Goal: Transaction & Acquisition: Book appointment/travel/reservation

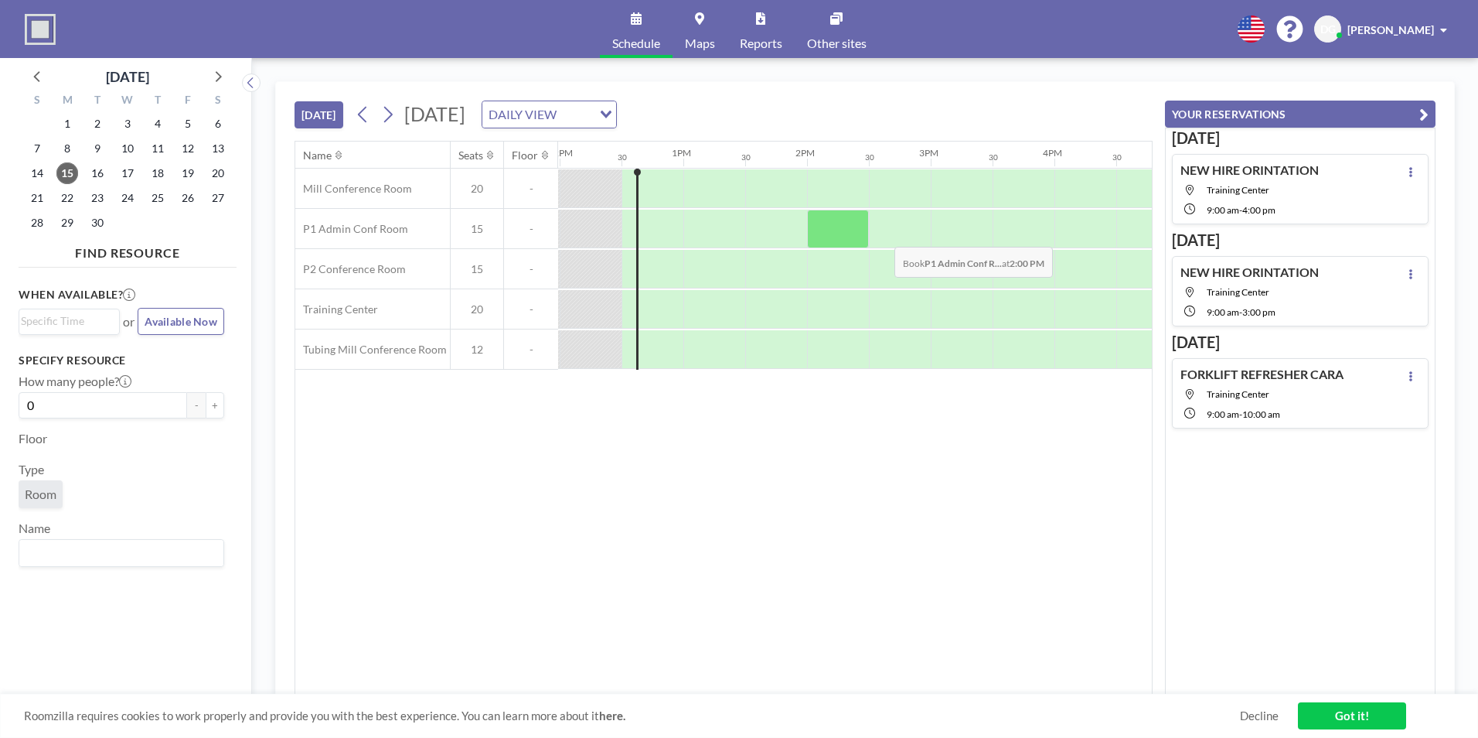
scroll to position [0, 1485]
click at [158, 173] on span "18" at bounding box center [158, 173] width 22 height 22
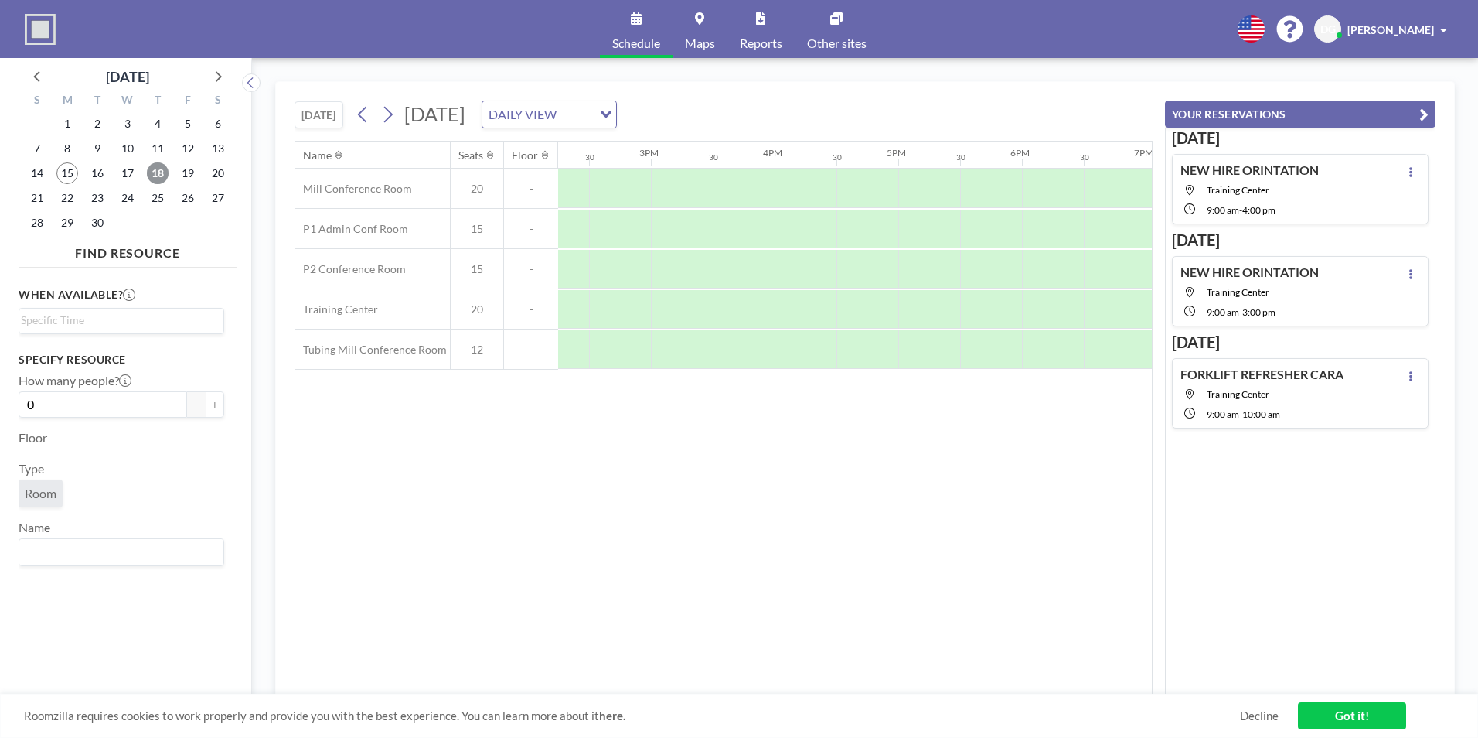
scroll to position [0, 1758]
click at [654, 305] on div at bounding box center [625, 309] width 62 height 39
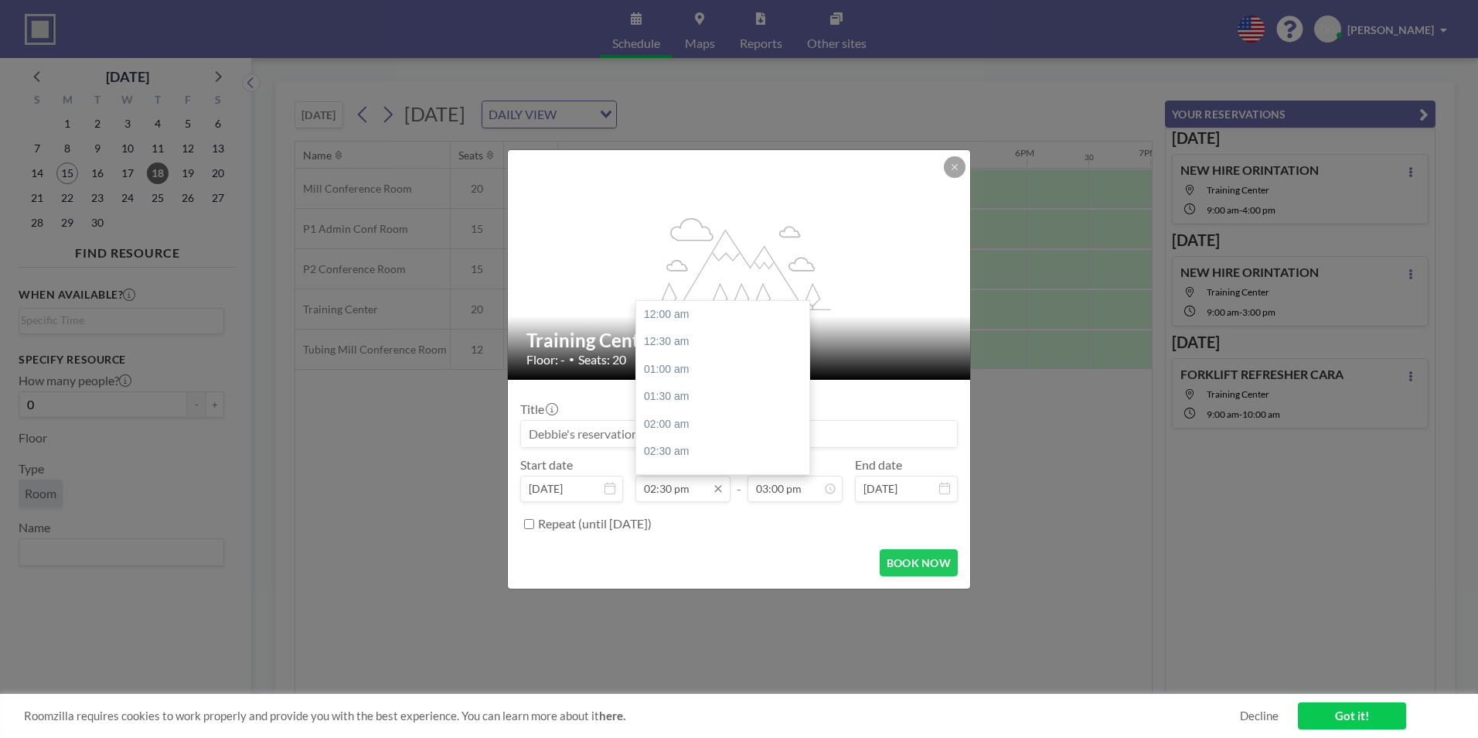
scroll to position [798, 0]
click at [677, 349] on div "03:00 pm" at bounding box center [726, 342] width 181 height 28
type input "03:00 pm"
click at [693, 349] on div "04:00 pm" at bounding box center [759, 343] width 181 height 28
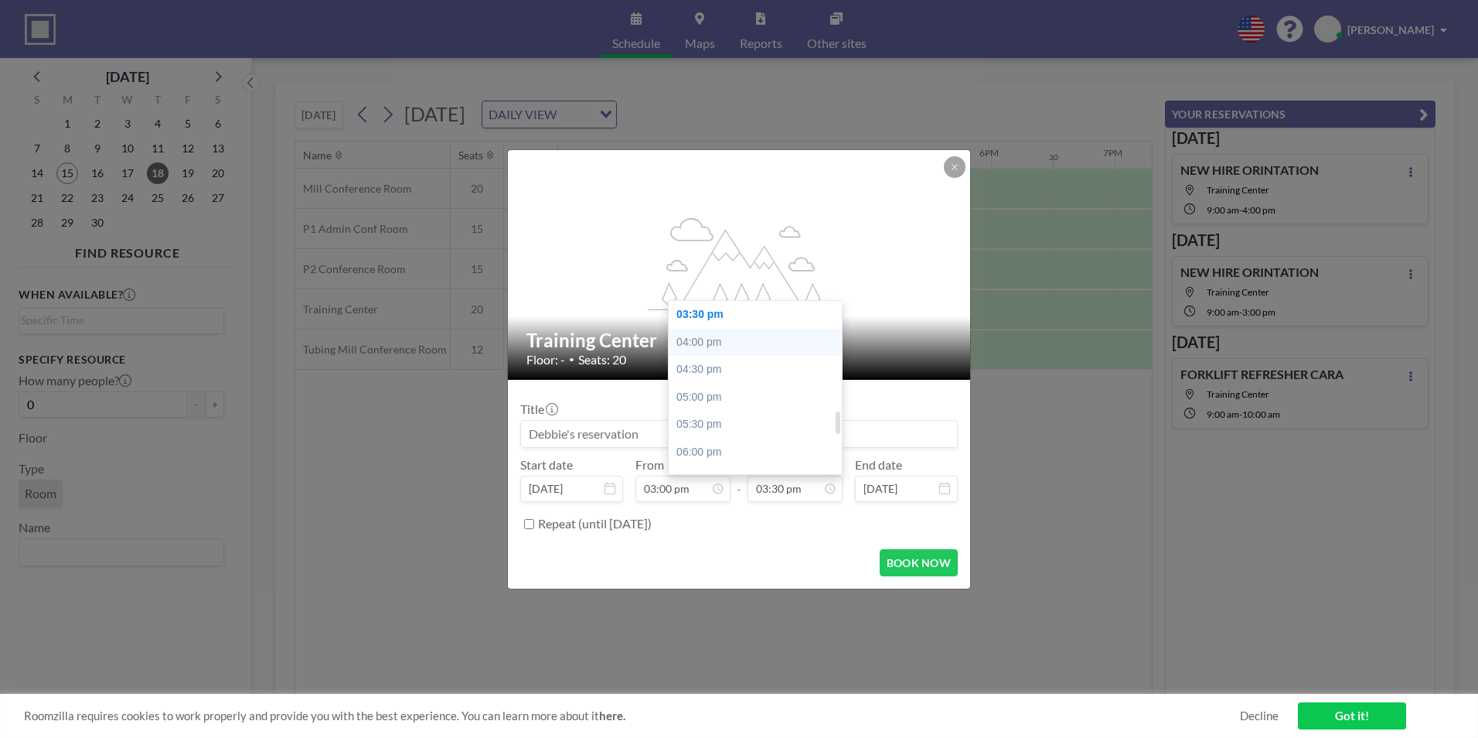
type input "04:00 pm"
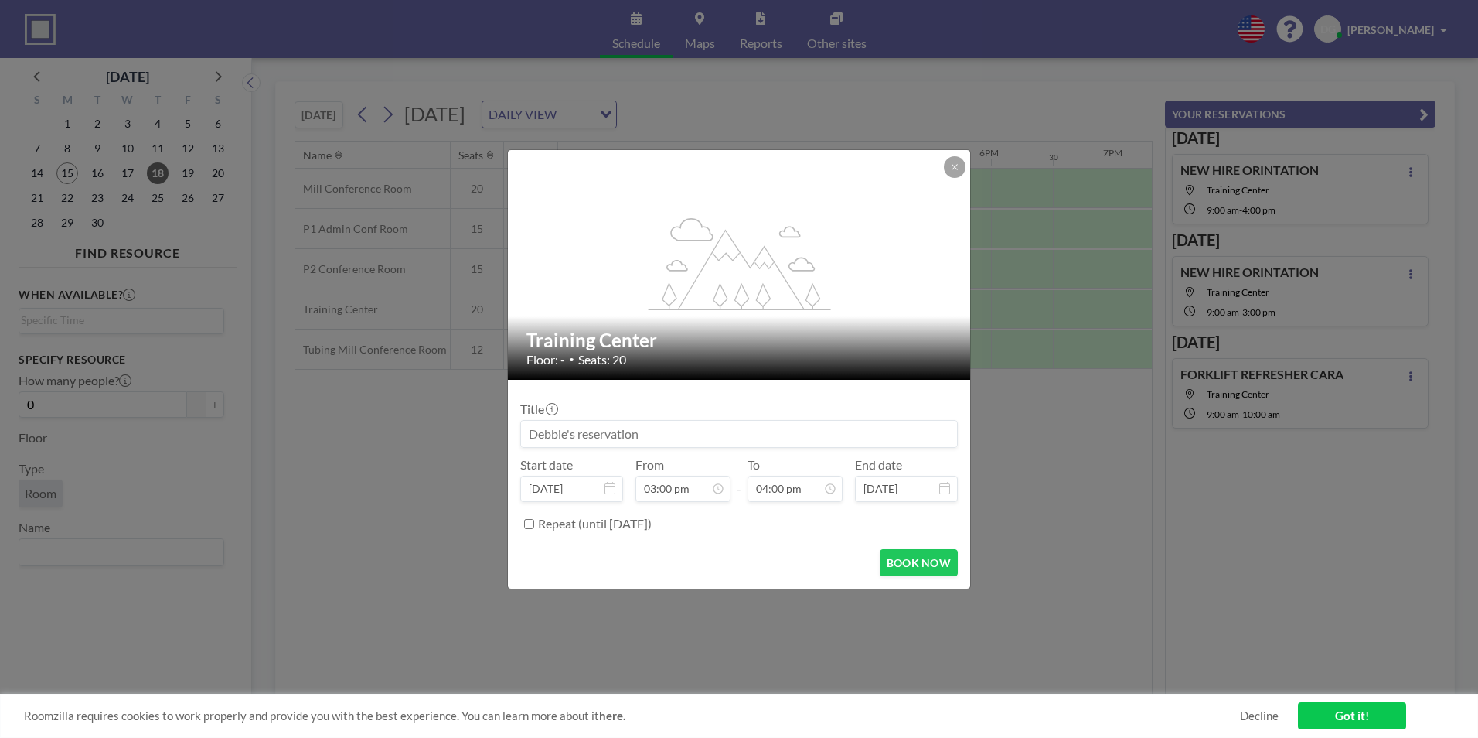
scroll to position [881, 0]
click at [688, 441] on input at bounding box center [739, 434] width 436 height 26
type input "Safety committee"
click at [928, 564] on button "BOOK NOW" at bounding box center [919, 562] width 78 height 27
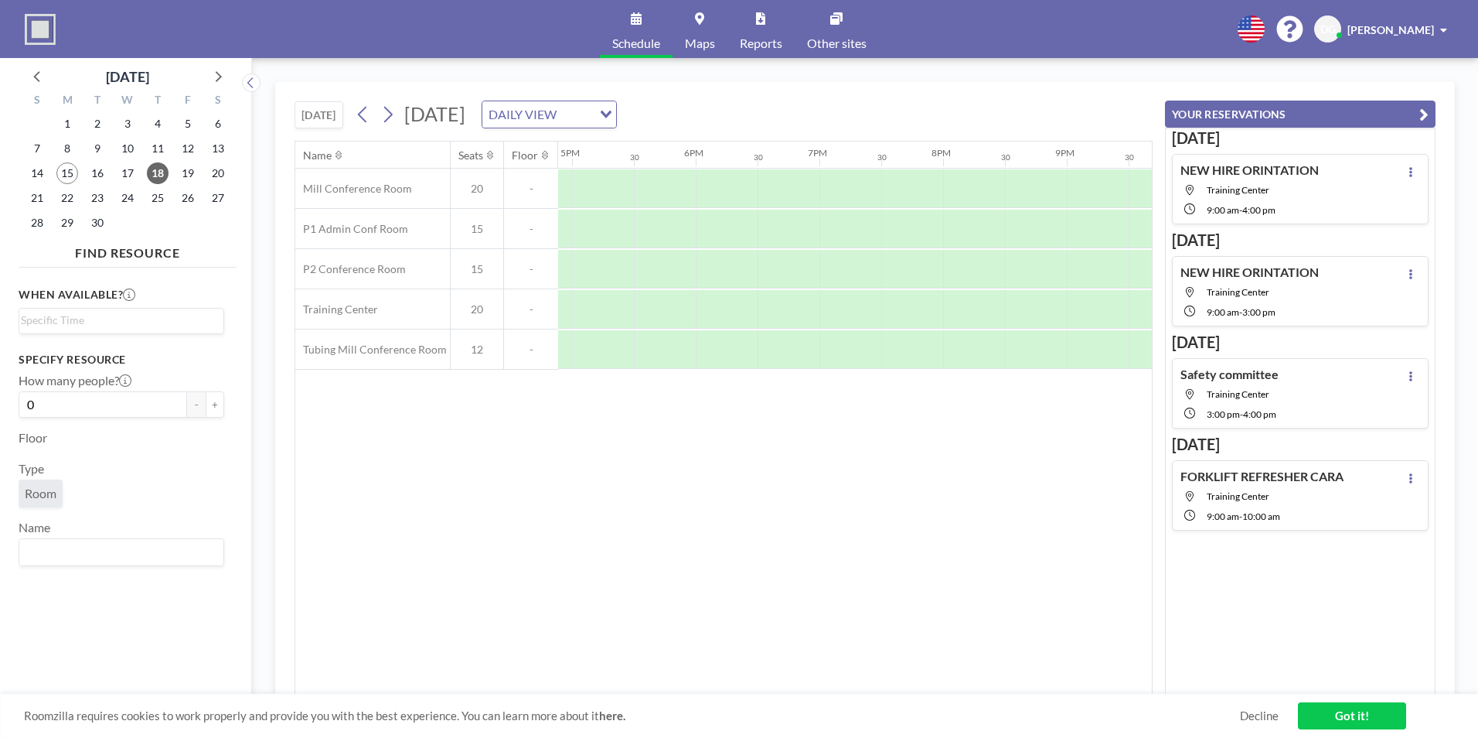
scroll to position [0, 2103]
click at [921, 312] on div at bounding box center [899, 309] width 62 height 39
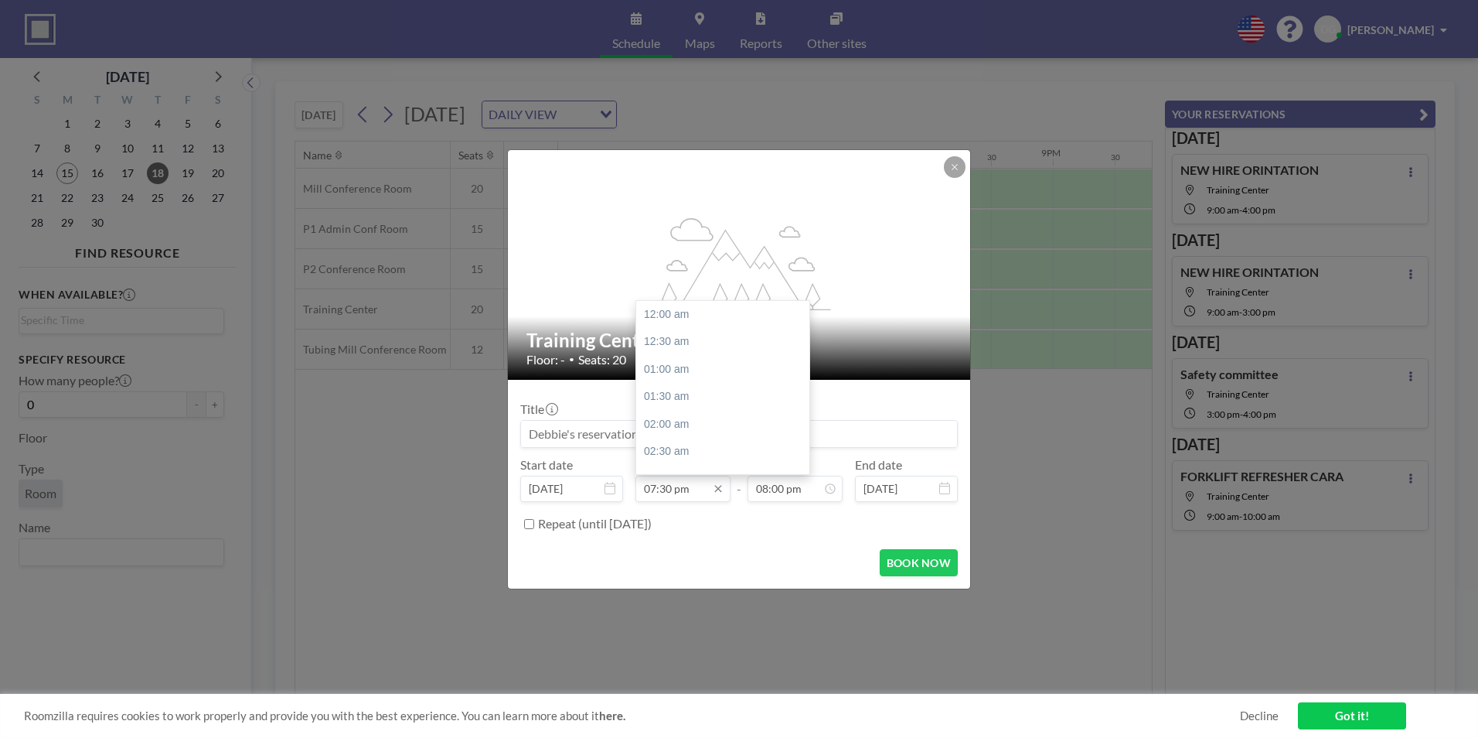
scroll to position [1073, 0]
click at [686, 350] on div "08:00 pm" at bounding box center [726, 342] width 181 height 28
type input "08:00 pm"
click at [831, 489] on icon at bounding box center [830, 488] width 7 height 7
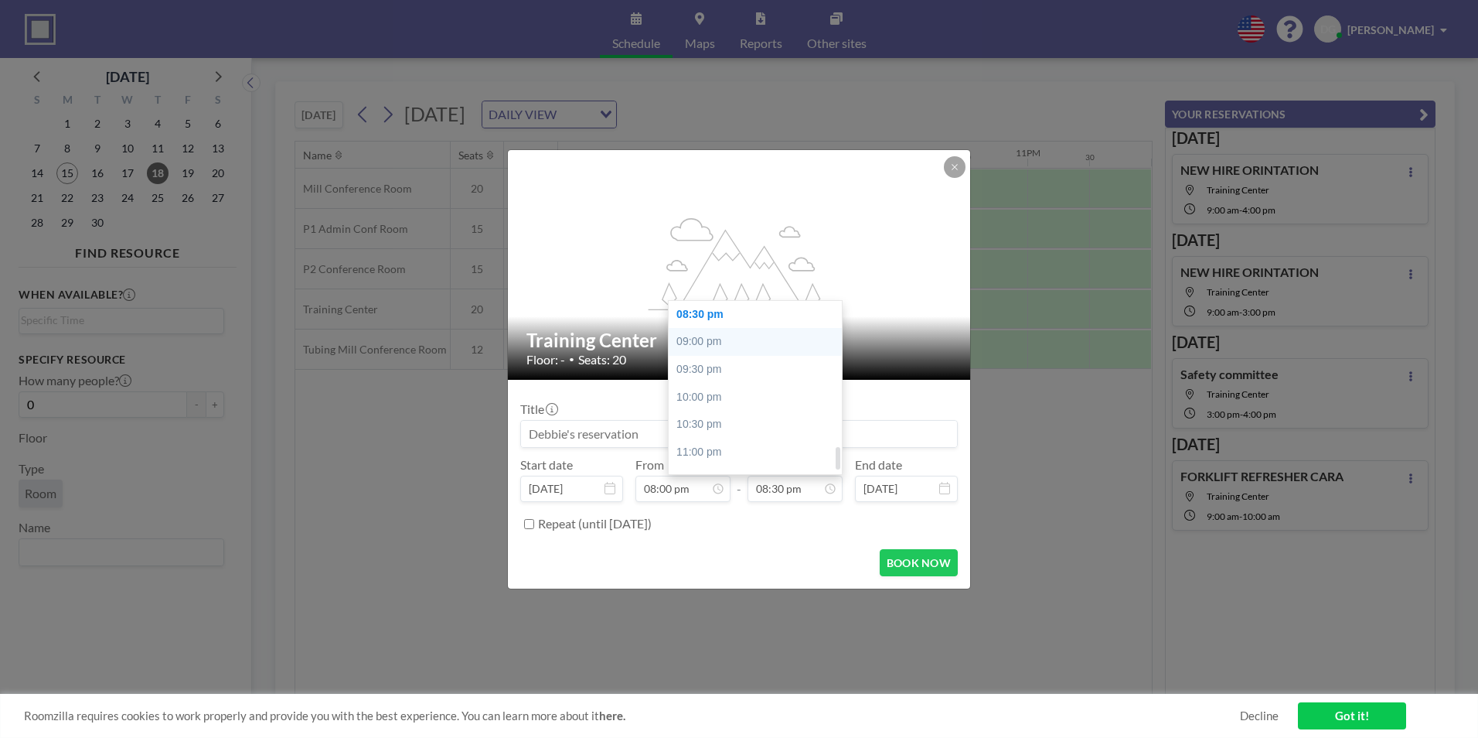
click at [740, 342] on div "09:00 pm" at bounding box center [759, 342] width 181 height 28
type input "09:00 pm"
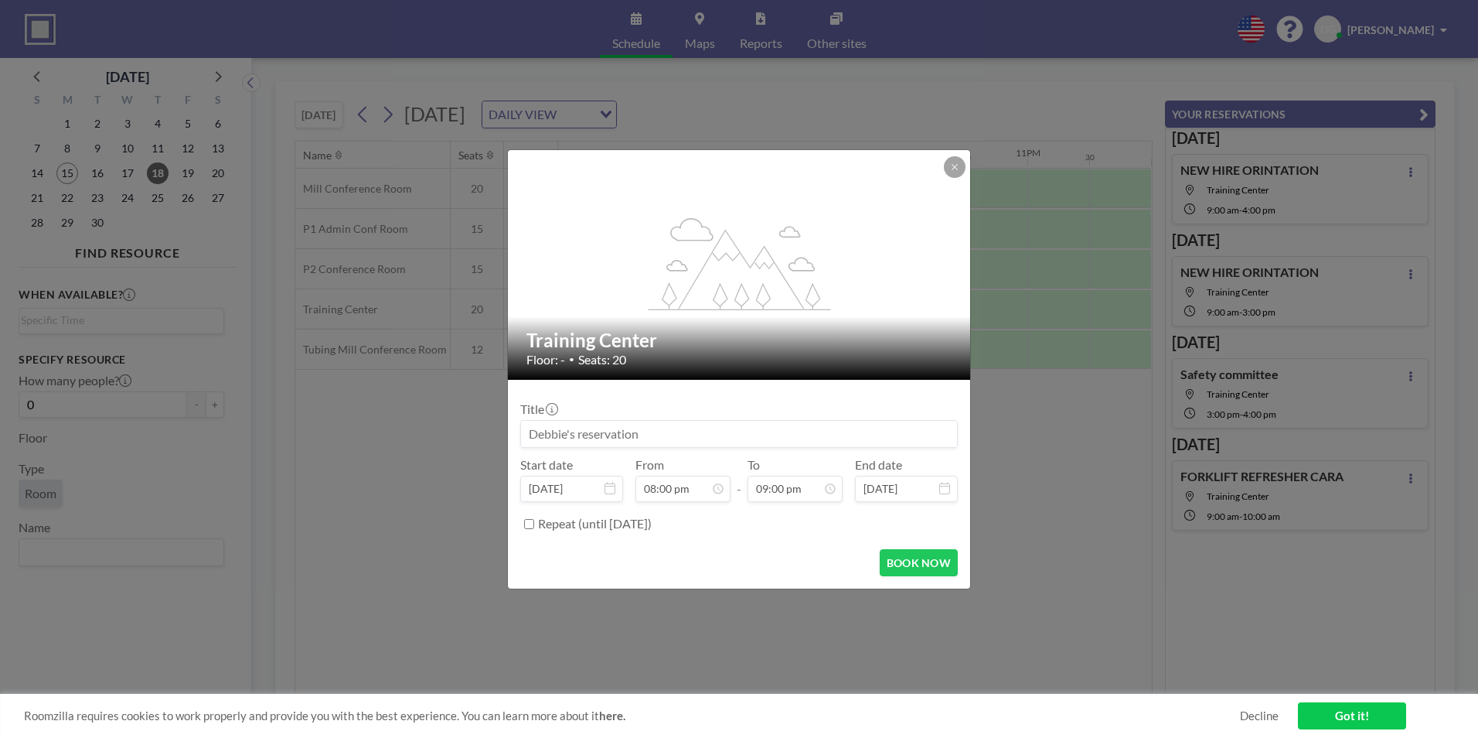
click at [663, 436] on input at bounding box center [739, 434] width 436 height 26
type input "[PERSON_NAME] safety committee"
click at [886, 561] on button "BOOK NOW" at bounding box center [919, 562] width 78 height 27
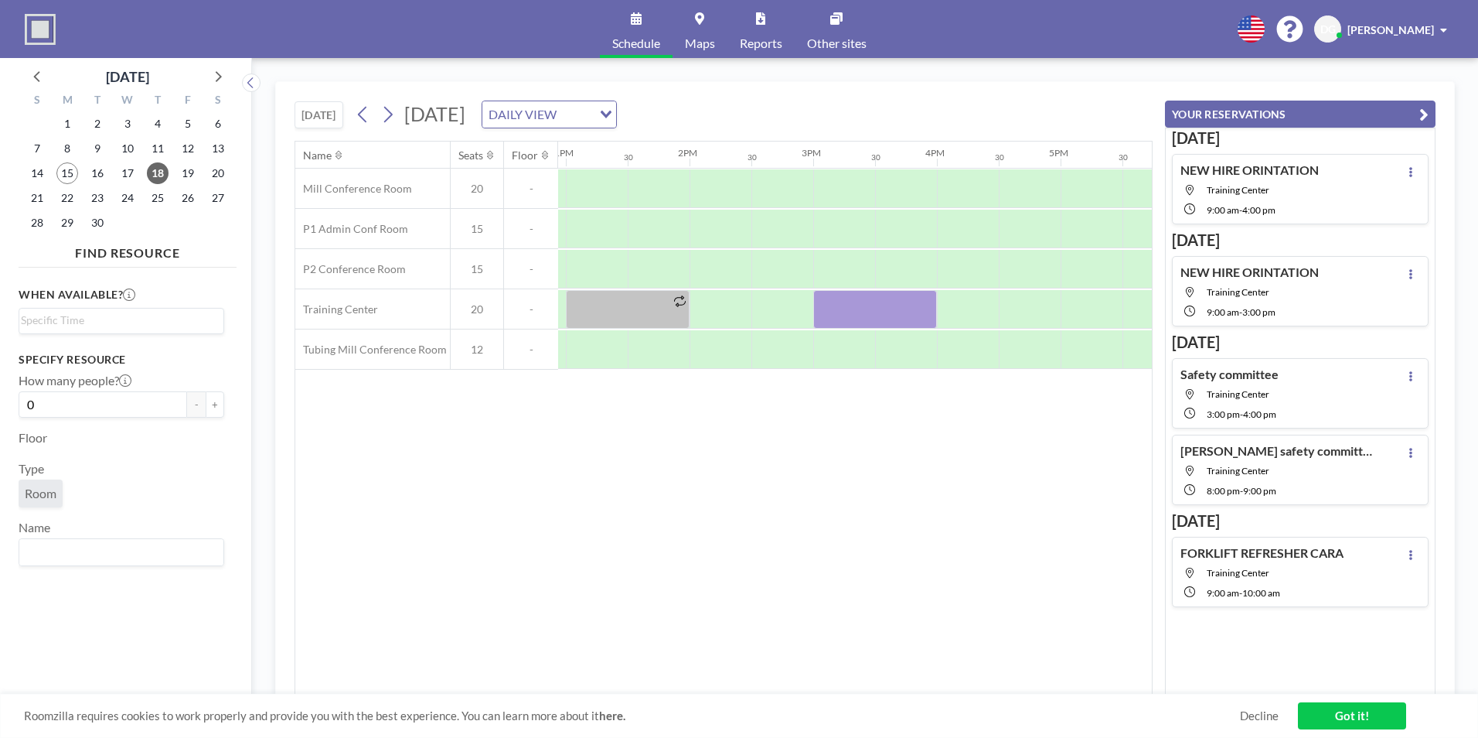
scroll to position [0, 1573]
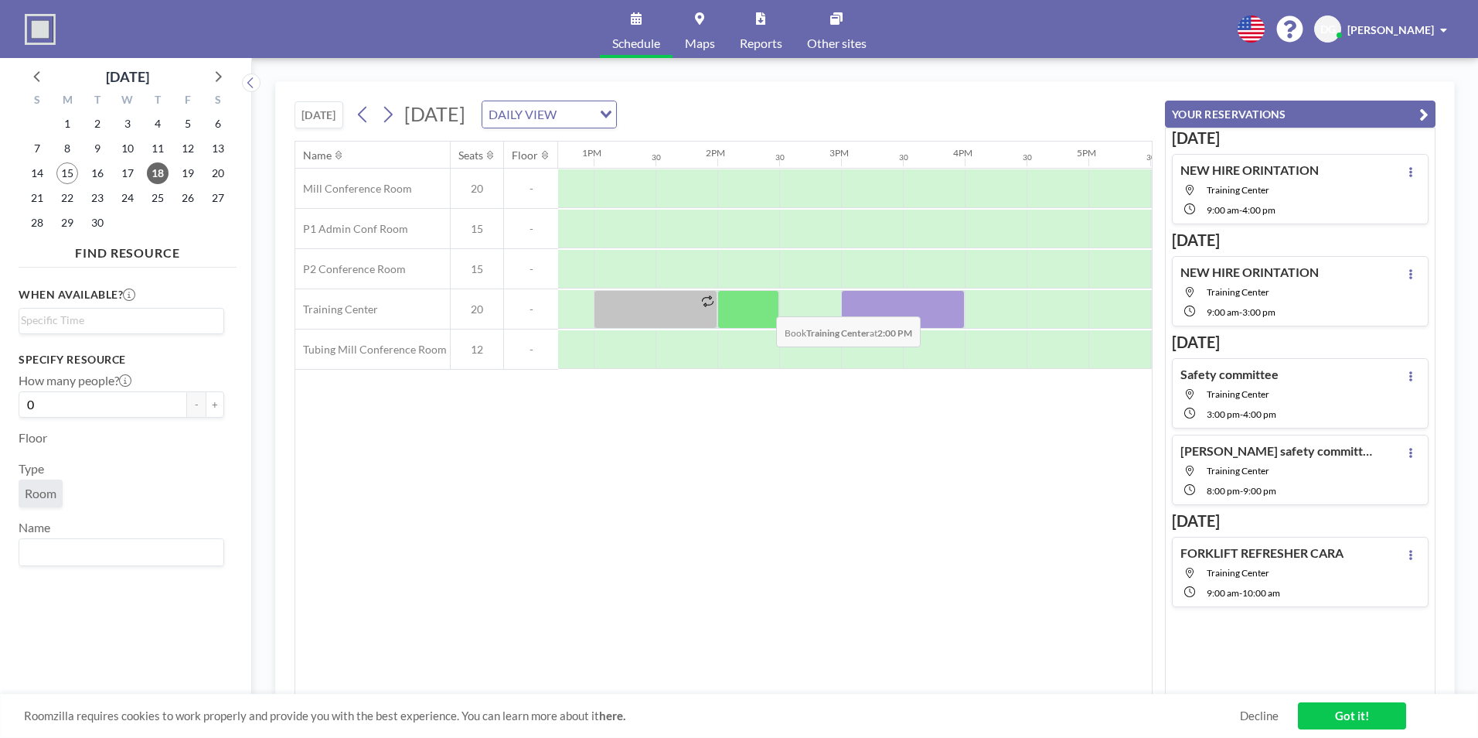
click at [764, 305] on div at bounding box center [749, 309] width 62 height 39
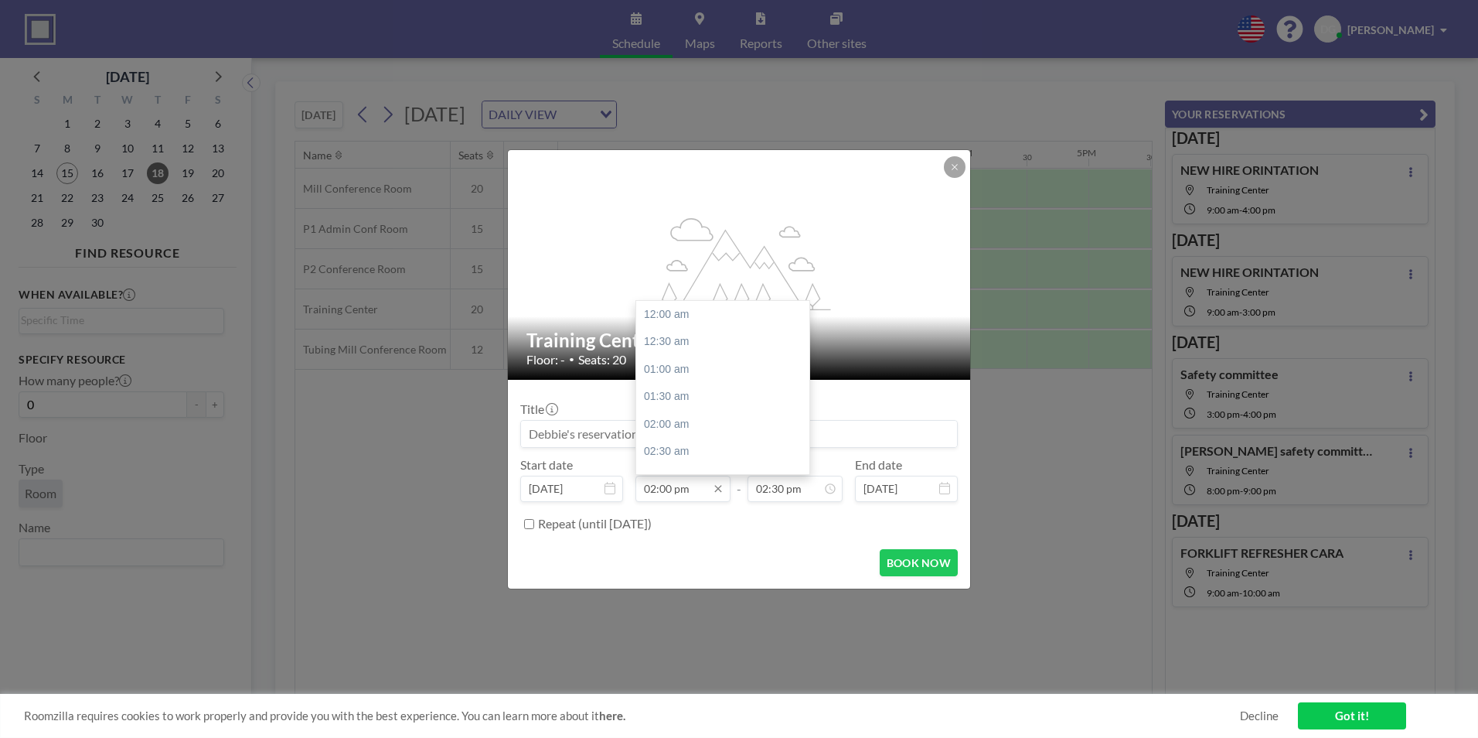
scroll to position [771, 0]
click at [680, 374] on div "03:00 pm" at bounding box center [726, 369] width 181 height 28
type input "03:00 pm"
type input "03:30 pm"
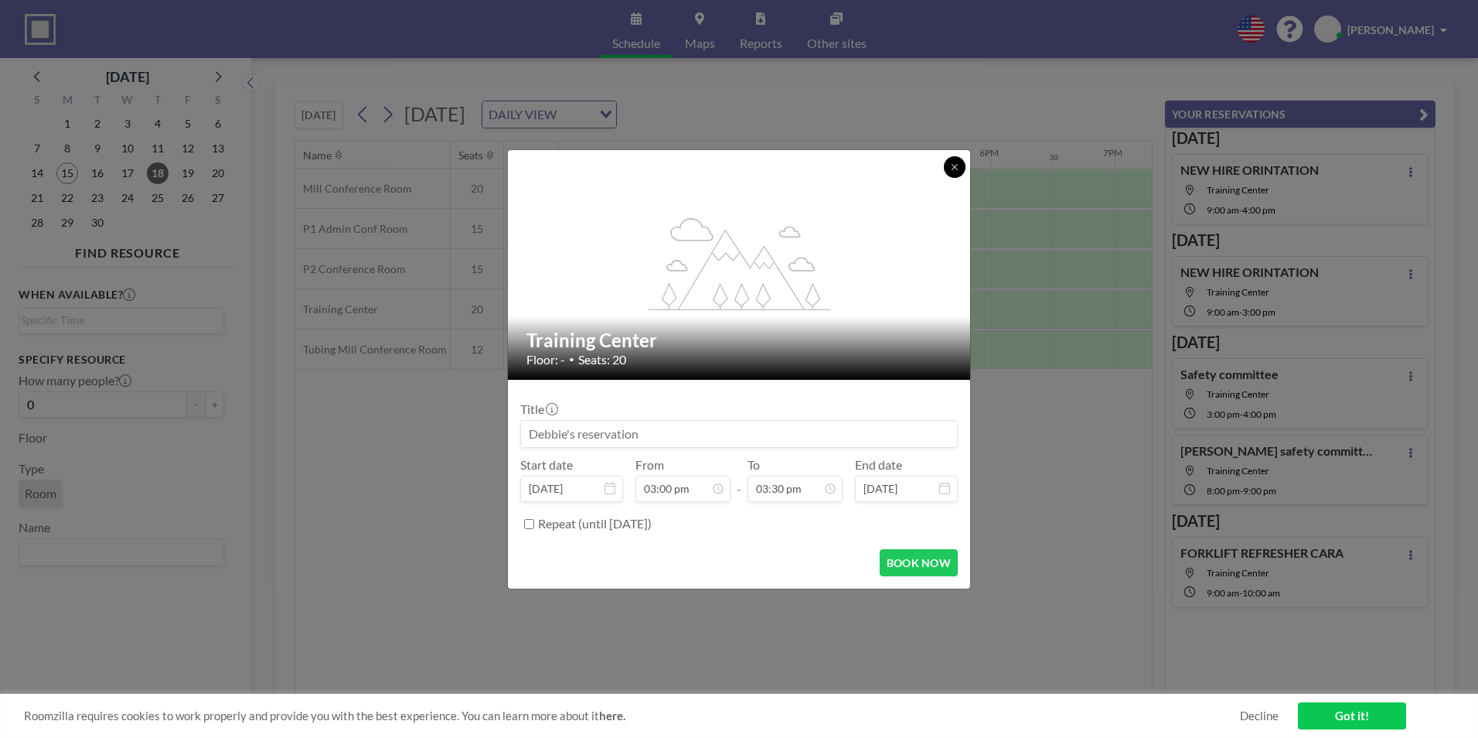
click at [962, 172] on button at bounding box center [955, 167] width 22 height 22
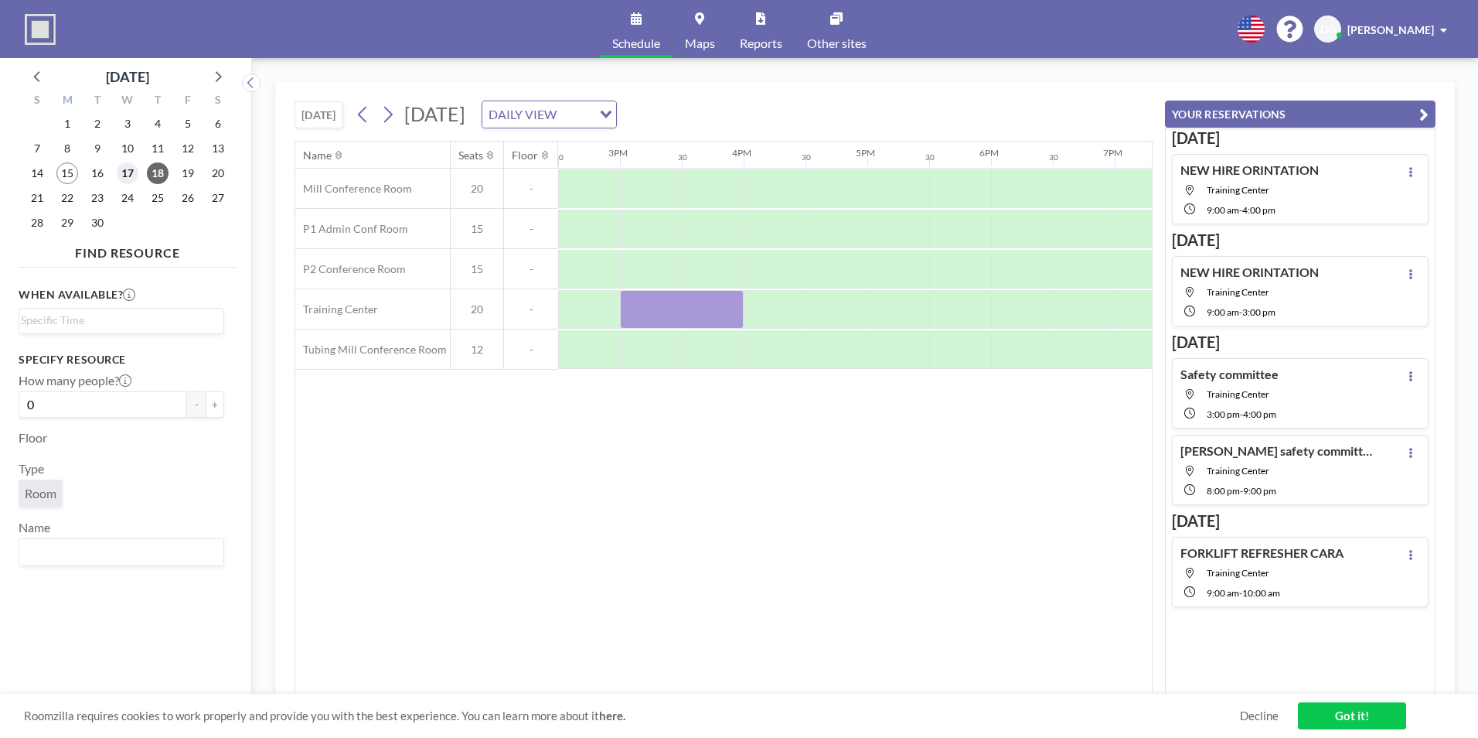
click at [133, 174] on span "17" at bounding box center [128, 173] width 22 height 22
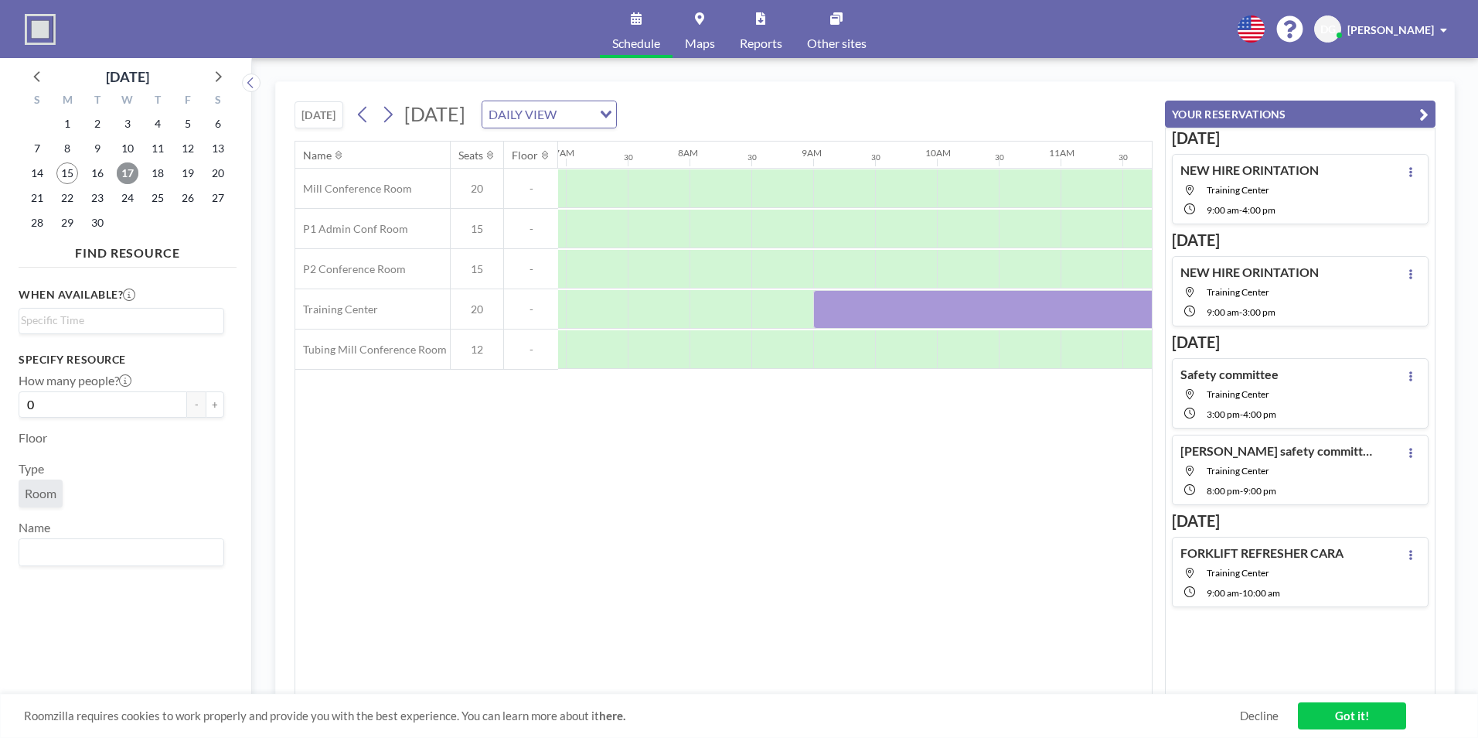
scroll to position [0, 928]
click at [296, 686] on div "Name Seats Floor 12AM 30 1AM 30 2AM 30 3AM 30 4AM 30 5AM 30 6AM 30 7AM 30 8AM 3…" at bounding box center [723, 417] width 857 height 553
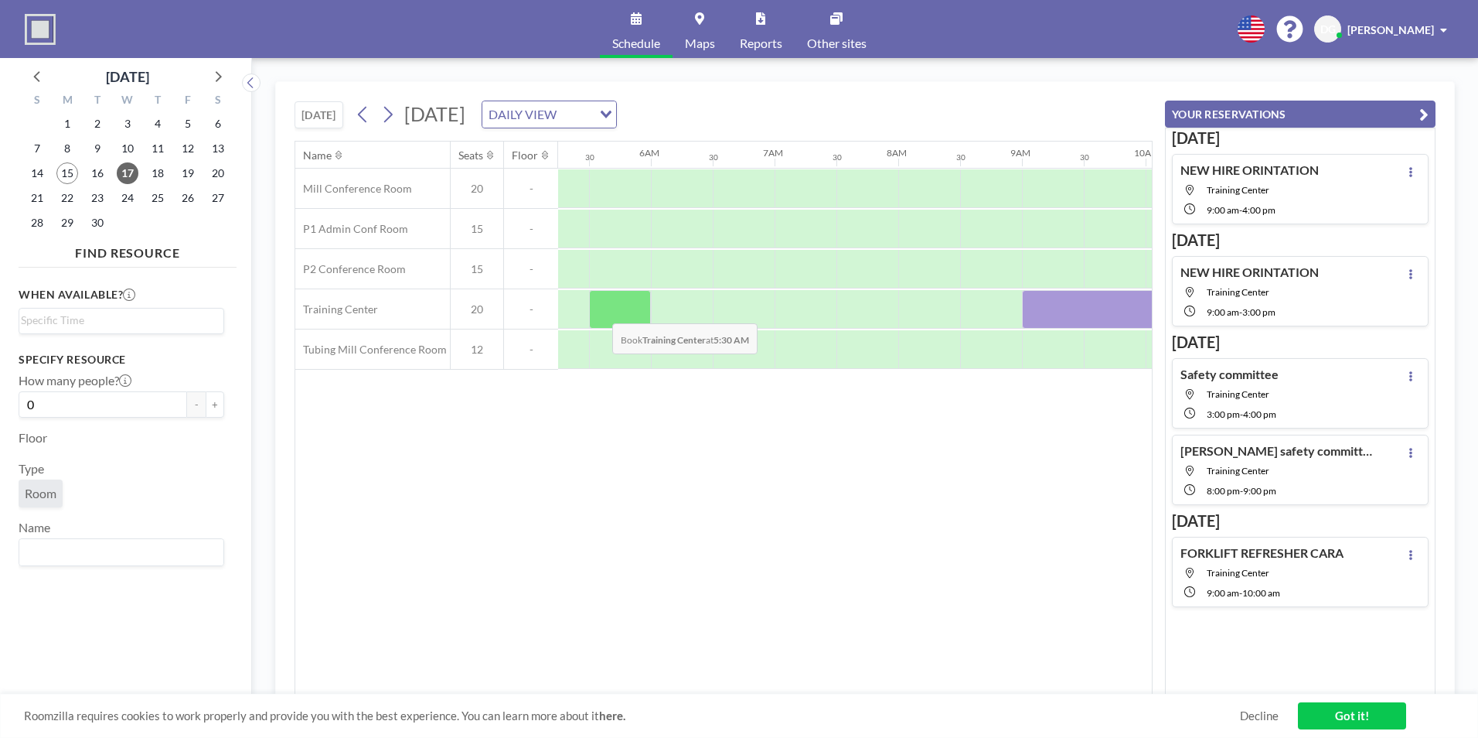
click at [593, 326] on div at bounding box center [620, 309] width 62 height 39
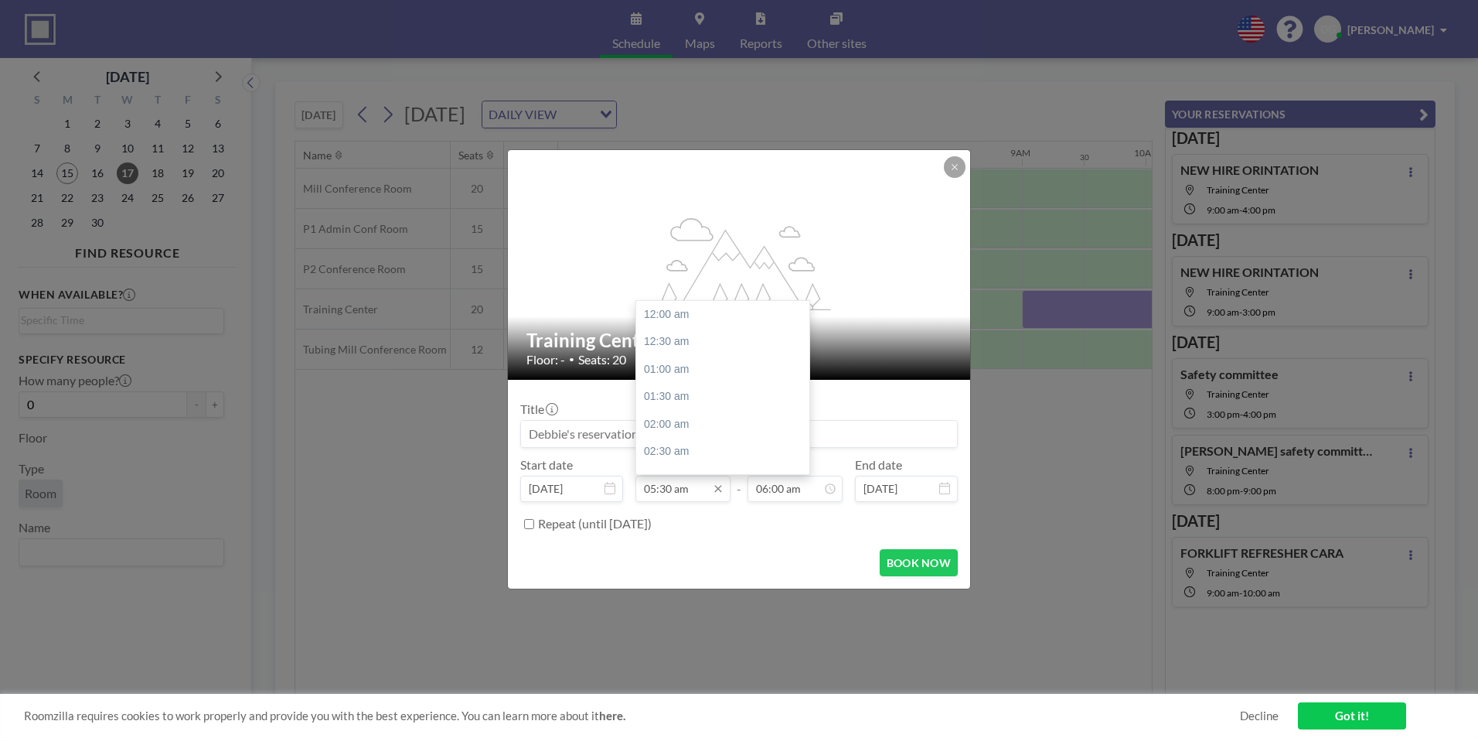
scroll to position [303, 0]
click at [671, 346] on div "06:00 am" at bounding box center [726, 342] width 181 height 28
type input "06:00 am"
click at [713, 349] on div "07:00 am" at bounding box center [759, 342] width 181 height 28
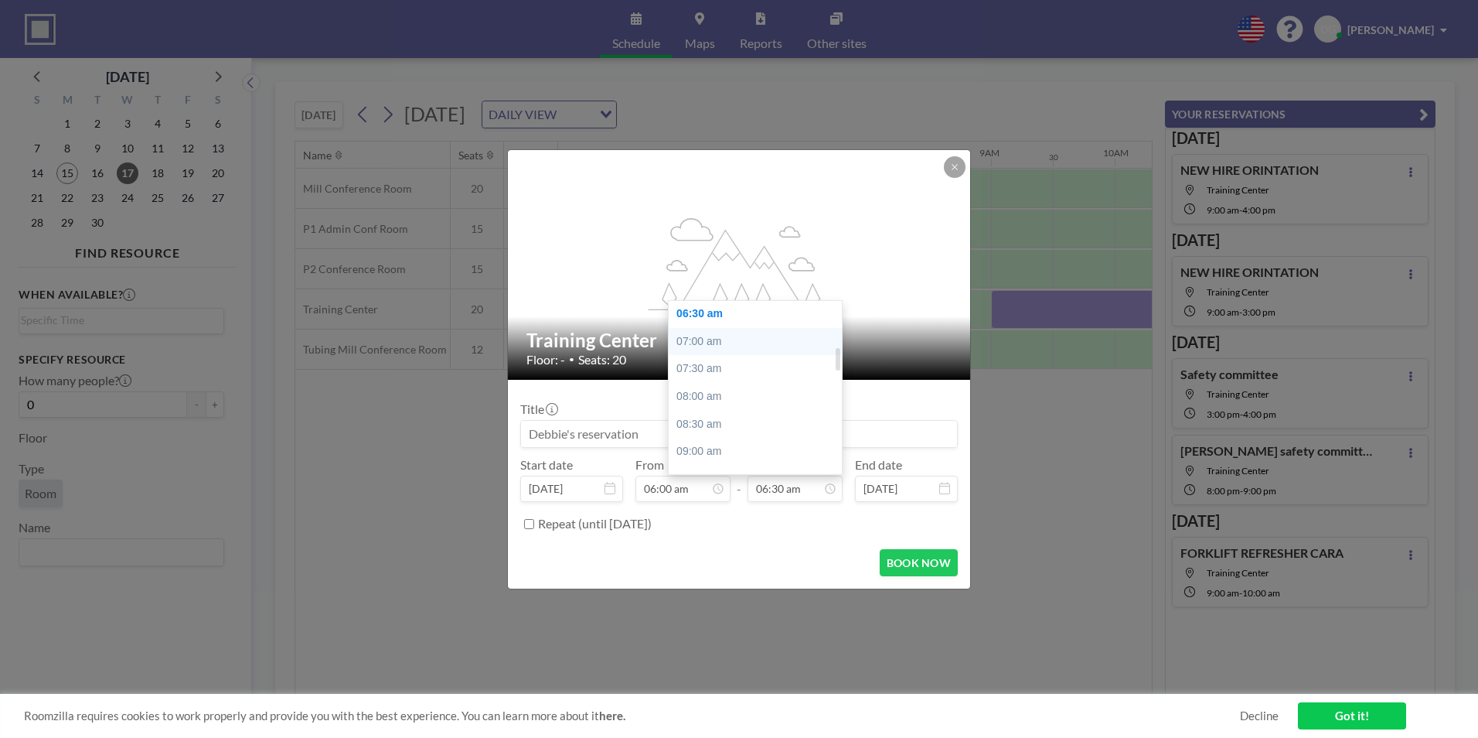
type input "07:00 am"
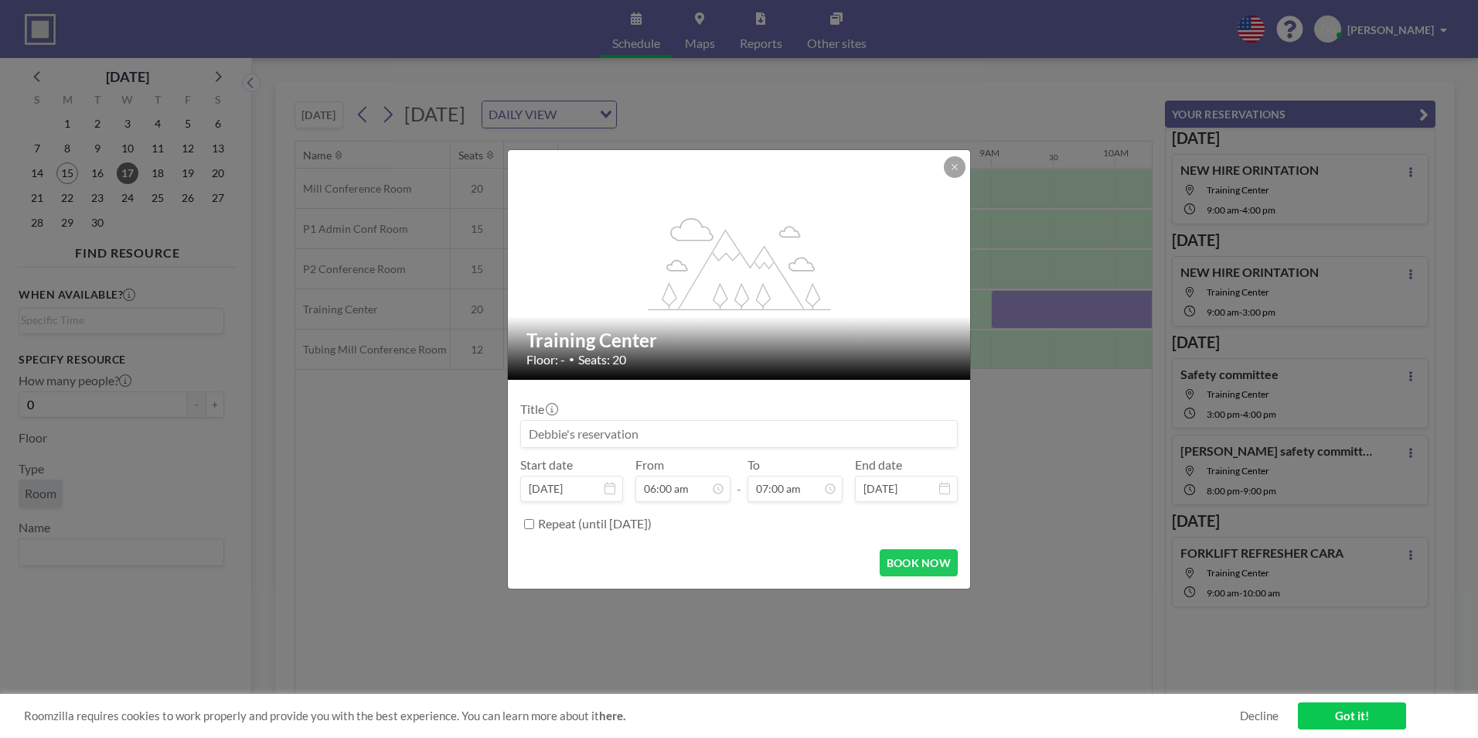
scroll to position [385, 0]
click at [672, 437] on input at bounding box center [739, 434] width 436 height 26
type input "lean meeting and HSE Meeting"
click at [932, 566] on button "BOOK NOW" at bounding box center [919, 562] width 78 height 27
